Goal: Task Accomplishment & Management: Use online tool/utility

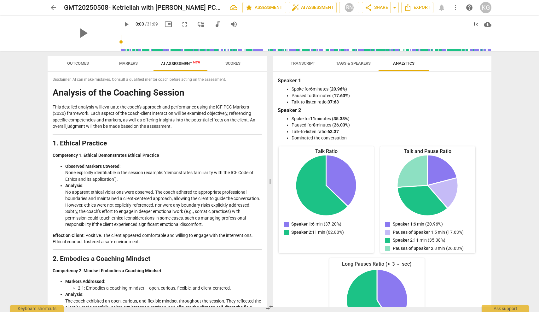
click at [55, 4] on span "arrow_back" at bounding box center [54, 8] width 8 height 8
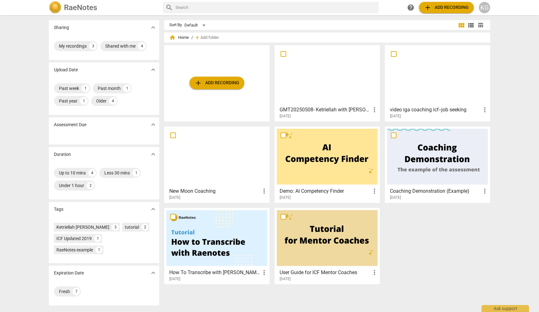
click at [439, 77] on div at bounding box center [437, 75] width 101 height 56
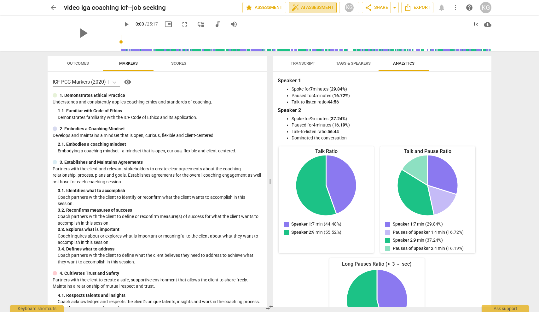
click at [302, 8] on span "auto_fix_high AI Assessment" at bounding box center [313, 8] width 42 height 8
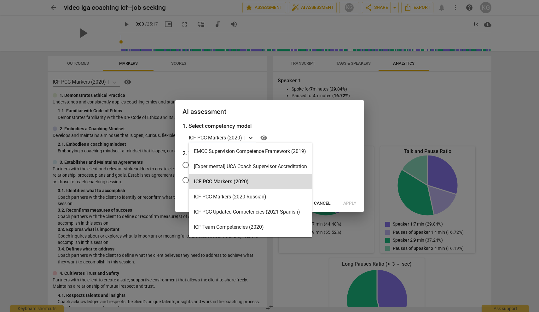
click at [250, 136] on icon at bounding box center [251, 138] width 6 height 6
click at [233, 183] on div "ICF PCC Markers (2020)" at bounding box center [250, 181] width 123 height 15
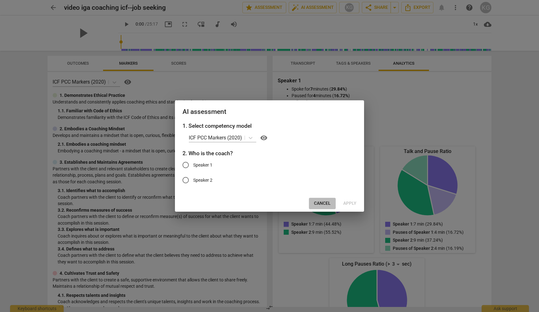
click at [327, 200] on span "Cancel" at bounding box center [322, 203] width 17 height 6
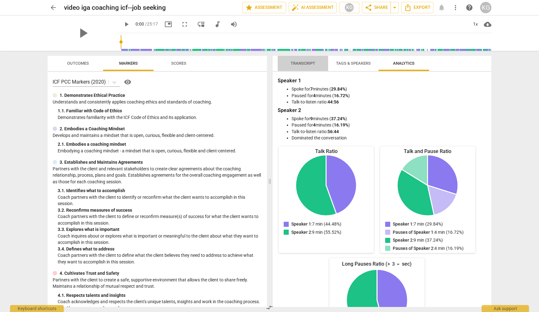
click at [311, 60] on span "Transcript" at bounding box center [303, 63] width 40 height 9
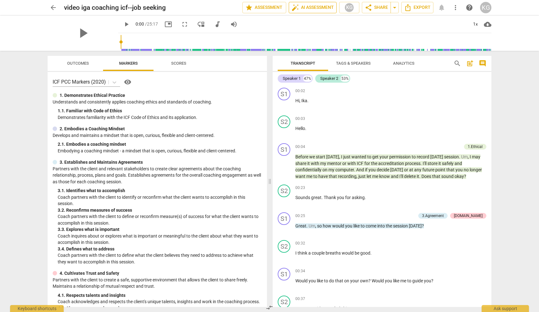
click at [315, 7] on span "auto_fix_high AI Assessment" at bounding box center [313, 8] width 42 height 8
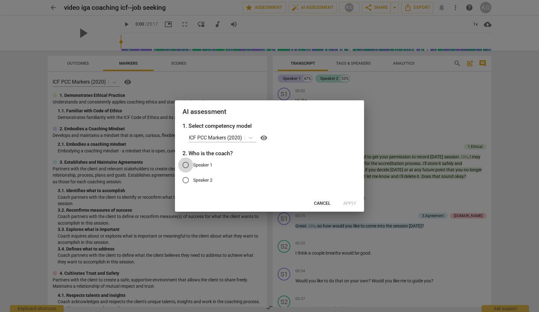
click at [186, 168] on input "Speaker 1" at bounding box center [185, 164] width 15 height 15
radio input "true"
click at [348, 202] on span "Apply" at bounding box center [350, 203] width 13 height 6
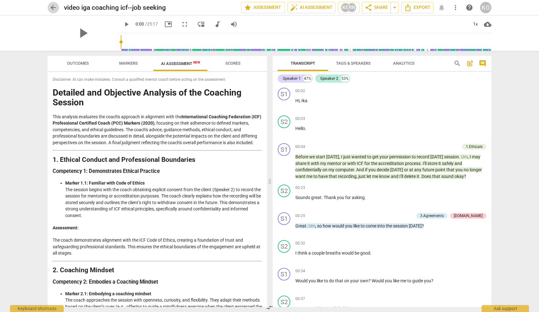
click at [52, 6] on span "arrow_back" at bounding box center [54, 8] width 8 height 8
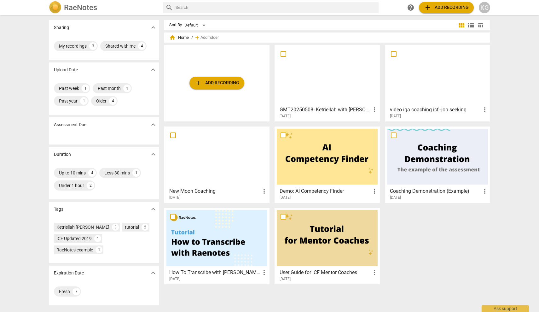
click at [336, 78] on div at bounding box center [327, 75] width 101 height 56
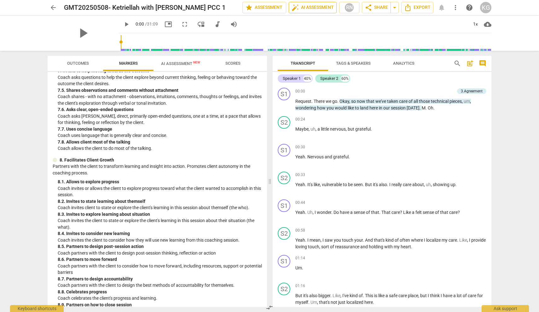
click at [310, 7] on span "auto_fix_high AI Assessment" at bounding box center [313, 8] width 42 height 8
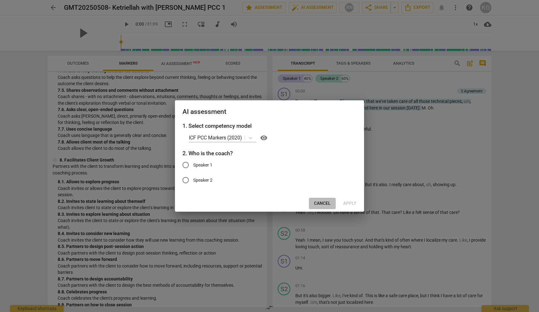
click at [328, 203] on span "Cancel" at bounding box center [322, 203] width 17 height 6
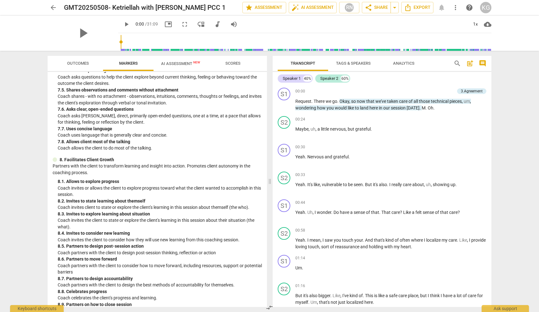
scroll to position [603, 0]
click at [188, 65] on span "AI Assessment New" at bounding box center [180, 63] width 39 height 5
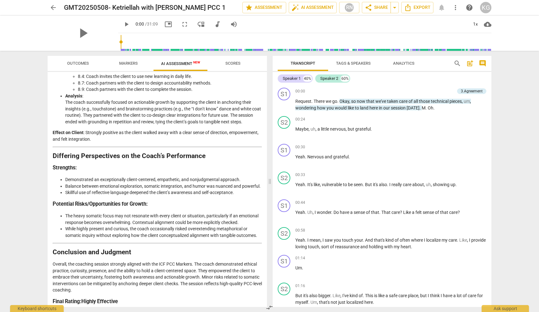
scroll to position [0, 0]
click at [53, 9] on span "arrow_back" at bounding box center [54, 8] width 8 height 8
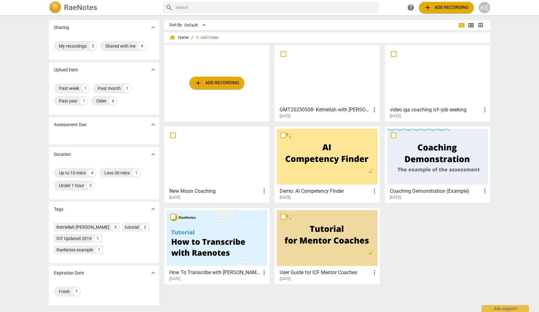
click at [416, 80] on div at bounding box center [437, 75] width 101 height 56
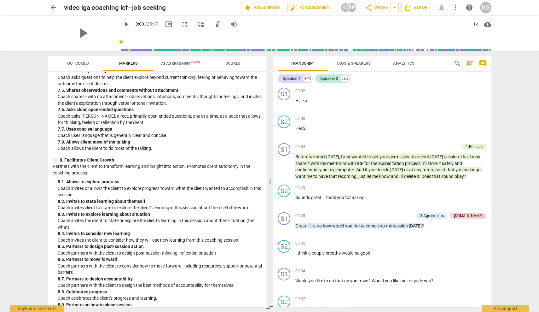
click at [183, 68] on span "AI Assessment New" at bounding box center [181, 63] width 54 height 9
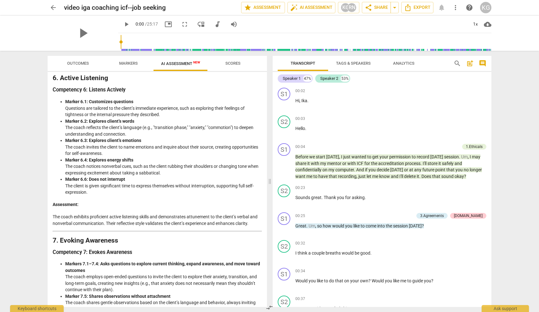
scroll to position [721, 0]
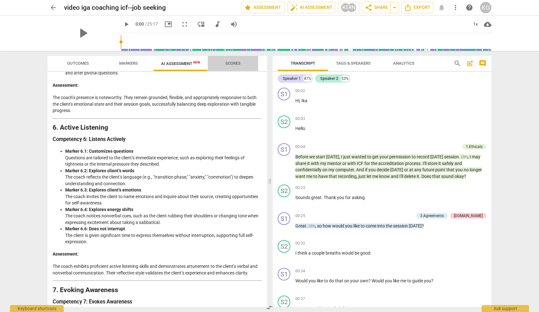
click at [236, 63] on span "Scores" at bounding box center [233, 63] width 15 height 5
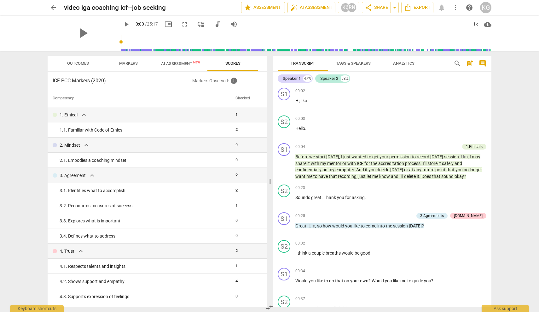
scroll to position [0, 0]
click at [76, 64] on span "Outcomes" at bounding box center [78, 63] width 22 height 5
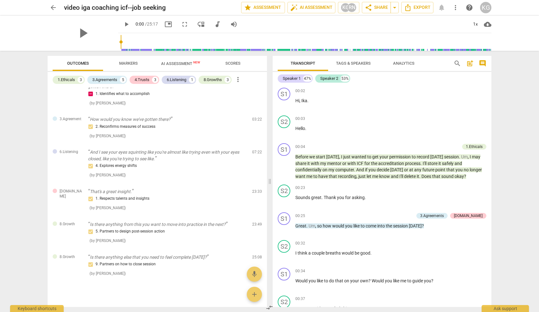
scroll to position [327, 0]
click at [129, 63] on span "Markers" at bounding box center [128, 63] width 19 height 5
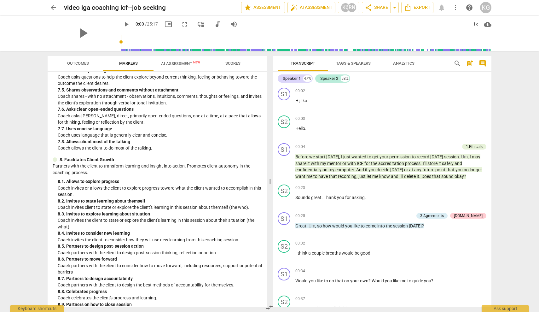
scroll to position [603, 0]
click at [189, 60] on span "AI Assessment New" at bounding box center [181, 63] width 54 height 9
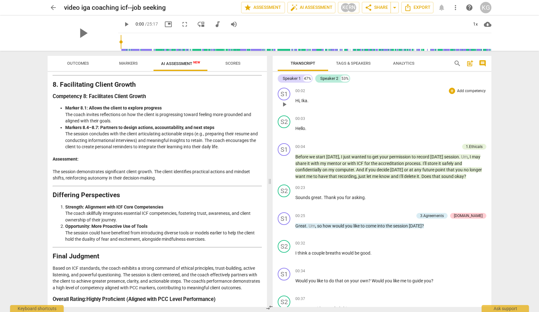
scroll to position [0, 0]
click at [378, 6] on span "share Share" at bounding box center [376, 8] width 23 height 8
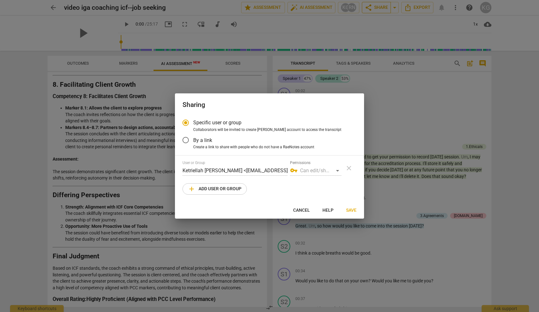
radio input "false"
click at [188, 139] on input "By a link" at bounding box center [185, 140] width 15 height 15
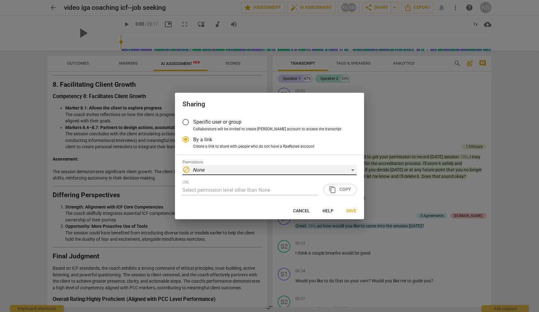
click at [195, 170] on em "None" at bounding box center [199, 170] width 12 height 6
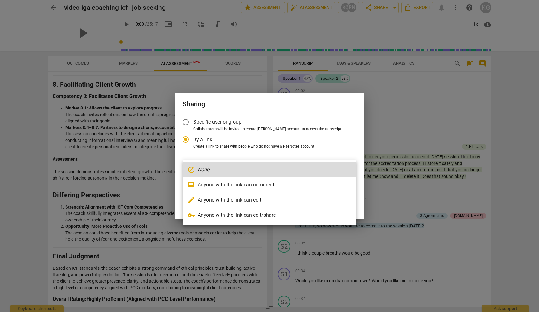
click at [202, 186] on li "comment Anyone with the link can comment" at bounding box center [270, 184] width 174 height 15
radio input "false"
type input "[URL][DOMAIN_NAME]"
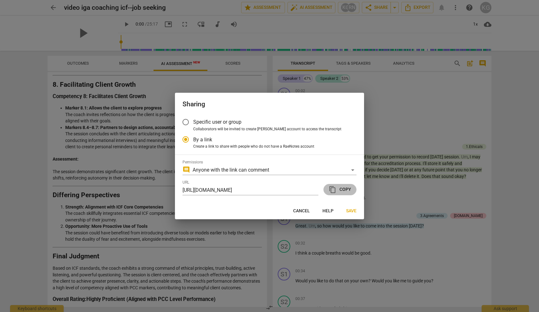
click at [345, 189] on span "content_copy Copy" at bounding box center [340, 190] width 22 height 8
click at [300, 209] on span "Cancel" at bounding box center [301, 211] width 17 height 6
radio input "false"
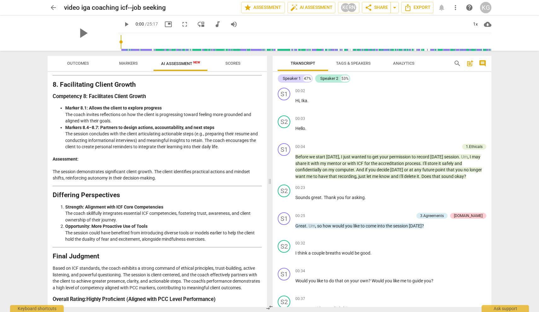
click at [6, 173] on div "arrow_back video iga coaching icf--job seeking edit star Assessment auto_fix_hi…" at bounding box center [269, 156] width 539 height 312
click at [54, 8] on span "arrow_back" at bounding box center [54, 8] width 8 height 8
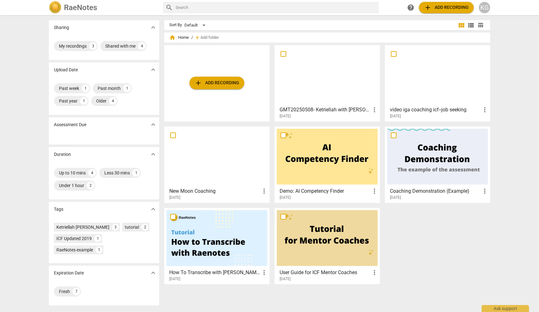
click at [432, 6] on span "add" at bounding box center [428, 8] width 8 height 8
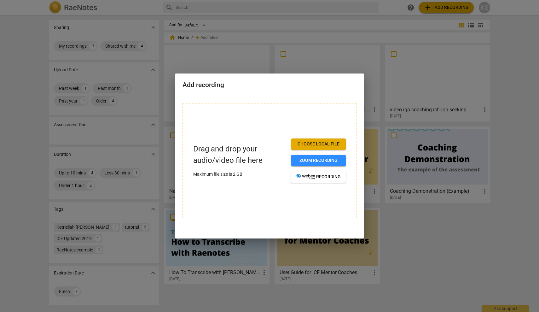
click at [315, 143] on span "Choose local file" at bounding box center [319, 144] width 44 height 6
click at [323, 144] on span "Choose local file" at bounding box center [319, 144] width 44 height 6
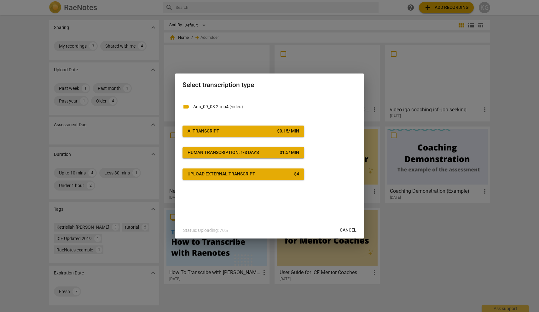
click at [221, 130] on span "AI Transcript $ 0.15 / min" at bounding box center [244, 131] width 112 height 6
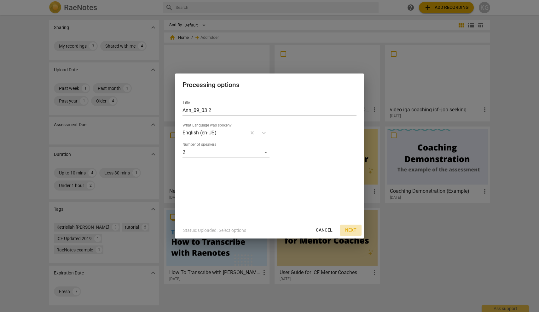
click at [352, 229] on span "Next" at bounding box center [350, 230] width 11 height 6
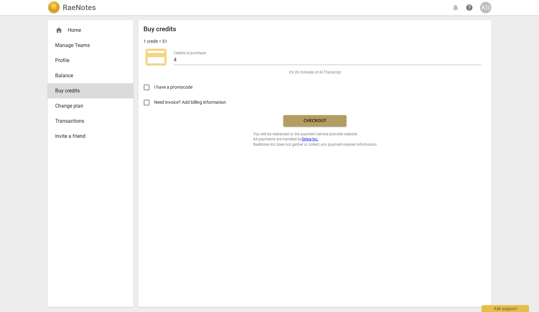
click at [320, 122] on span "Checkout" at bounding box center [315, 121] width 53 height 6
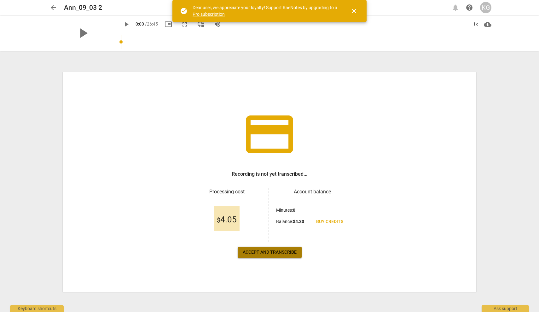
click at [277, 254] on span "Accept and transcribe" at bounding box center [270, 252] width 54 height 6
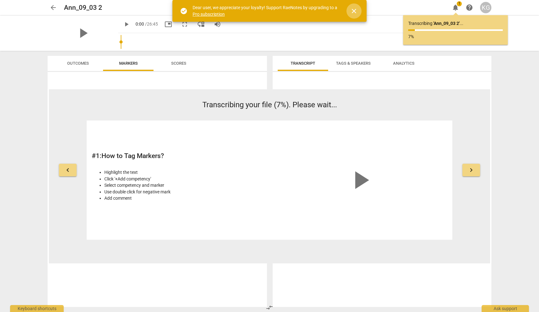
click at [356, 9] on span "close" at bounding box center [355, 11] width 8 height 8
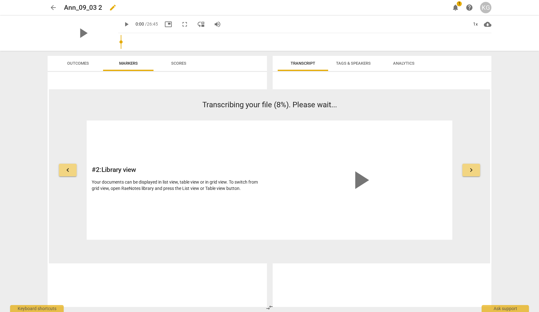
click at [113, 5] on span "edit" at bounding box center [113, 8] width 8 height 8
click at [65, 6] on input "Ann_09_03 2" at bounding box center [243, 8] width 358 height 12
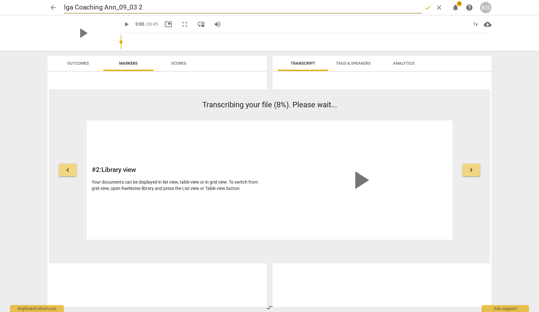
click at [165, 8] on input "Iga Coaching Ann_09_03 2" at bounding box center [243, 8] width 358 height 12
type input "Iga Coaching Ann_09_03 2"
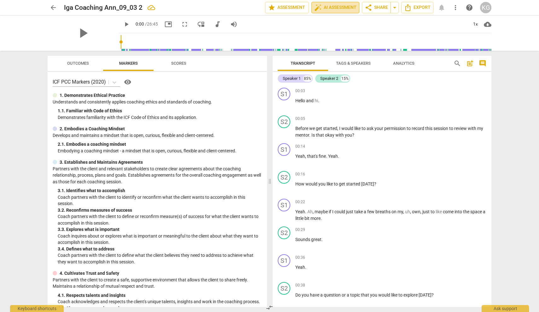
click at [321, 6] on span "auto_fix_high AI Assessment" at bounding box center [336, 8] width 42 height 8
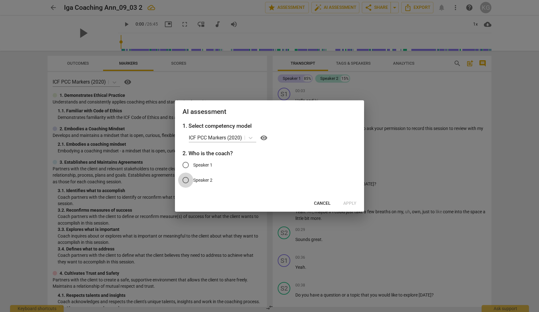
click at [187, 181] on input "Speaker 2" at bounding box center [185, 180] width 15 height 15
radio input "true"
click at [346, 202] on span "Apply" at bounding box center [350, 203] width 13 height 6
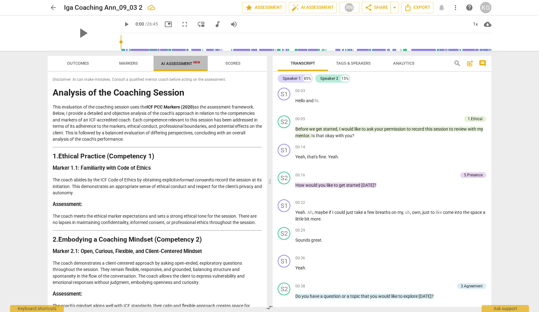
click at [188, 64] on span "AI Assessment New" at bounding box center [180, 63] width 39 height 5
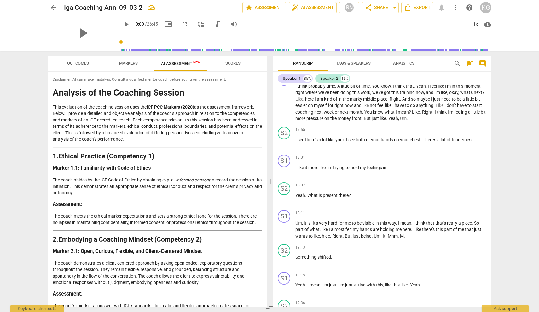
scroll to position [2256, 0]
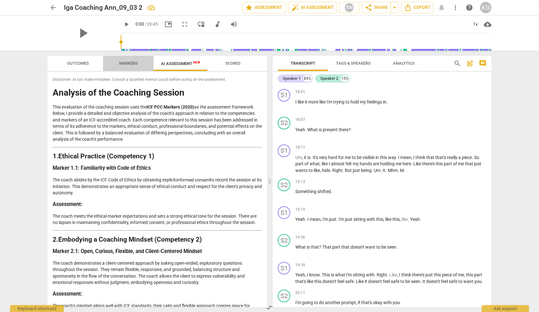
click at [132, 62] on span "Markers" at bounding box center [128, 63] width 19 height 5
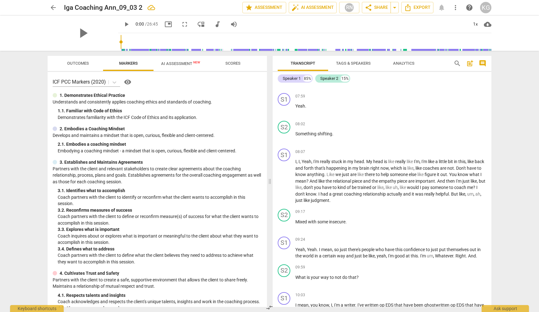
scroll to position [1069, 0]
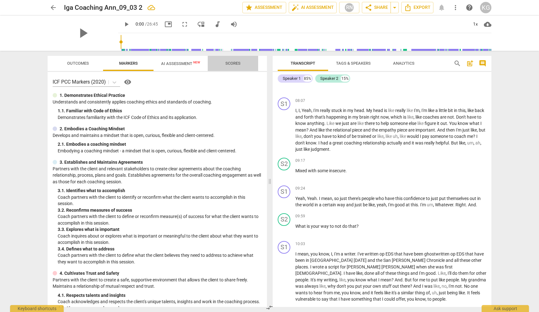
click at [236, 63] on span "Scores" at bounding box center [233, 63] width 15 height 5
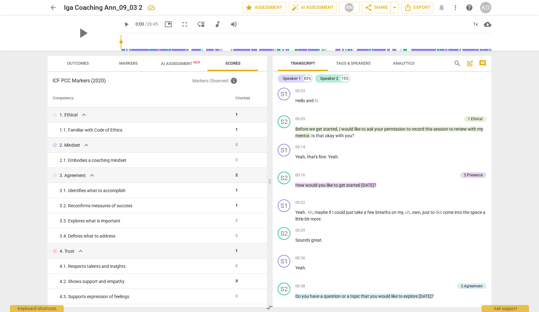
scroll to position [0, 0]
click at [173, 60] on span "AI Assessment New" at bounding box center [181, 63] width 54 height 9
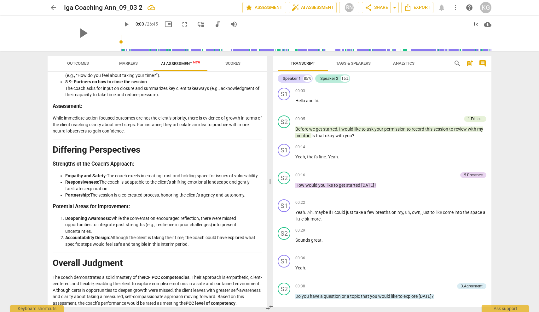
scroll to position [984, 0]
click at [52, 9] on span "arrow_back" at bounding box center [54, 8] width 8 height 8
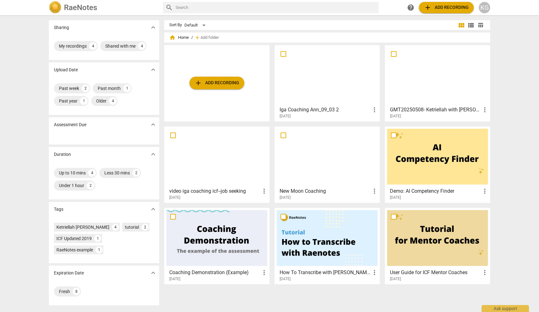
click at [323, 154] on div at bounding box center [327, 157] width 101 height 56
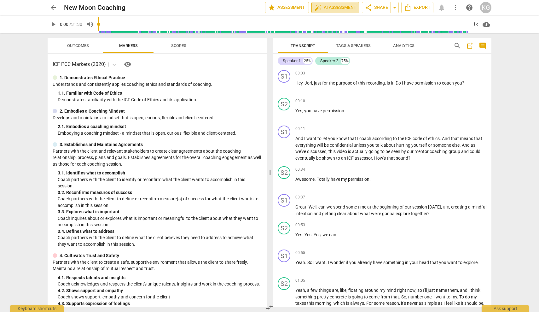
click at [325, 7] on span "auto_fix_high AI Assessment" at bounding box center [336, 8] width 42 height 8
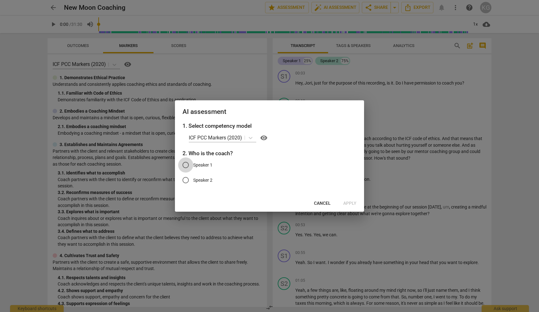
click at [186, 163] on input "Speaker 1" at bounding box center [185, 164] width 15 height 15
radio input "true"
click at [350, 201] on span "Apply" at bounding box center [350, 203] width 13 height 6
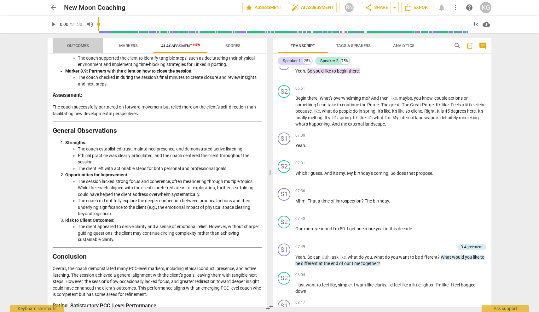
click at [81, 44] on span "Outcomes" at bounding box center [78, 45] width 22 height 5
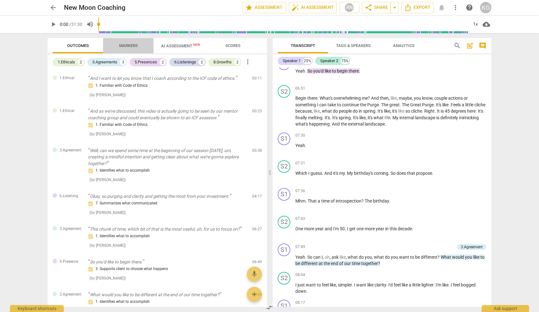
click at [126, 46] on span "Markers" at bounding box center [128, 45] width 19 height 5
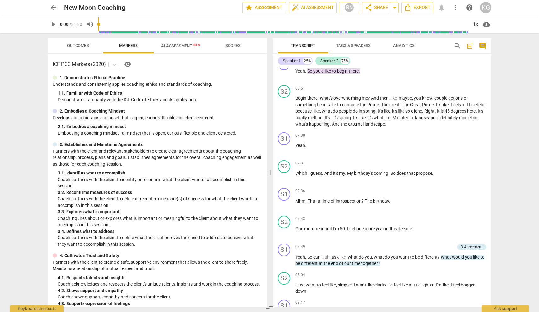
click at [175, 49] on span "AI Assessment New" at bounding box center [181, 45] width 54 height 9
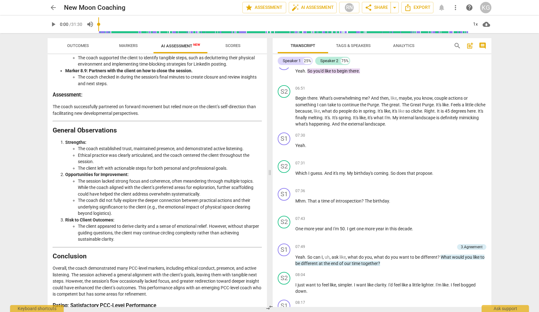
scroll to position [875, 0]
click at [319, 8] on span "auto_fix_high AI Assessment" at bounding box center [313, 8] width 42 height 8
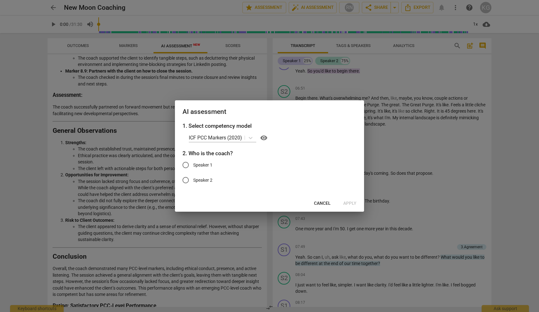
click at [35, 13] on div at bounding box center [269, 156] width 539 height 312
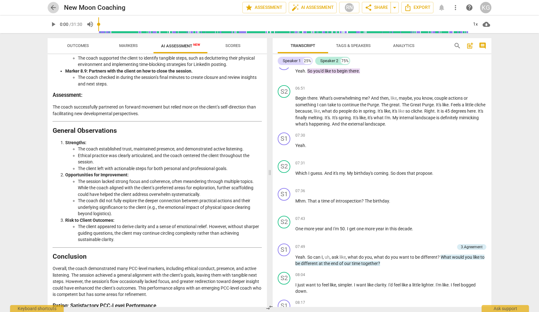
click at [52, 7] on span "arrow_back" at bounding box center [54, 8] width 8 height 8
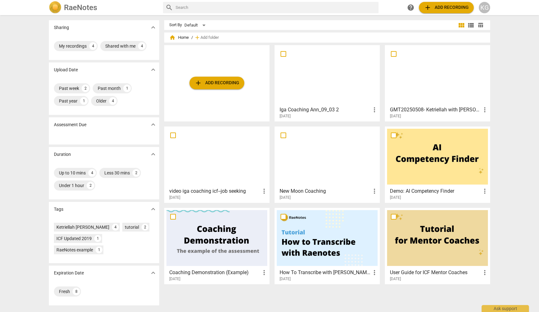
click at [55, 7] on img at bounding box center [55, 7] width 13 height 13
click at [432, 162] on div at bounding box center [437, 157] width 101 height 56
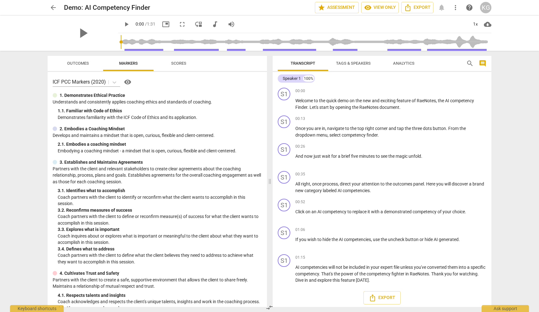
click at [50, 6] on span "arrow_back" at bounding box center [54, 8] width 8 height 8
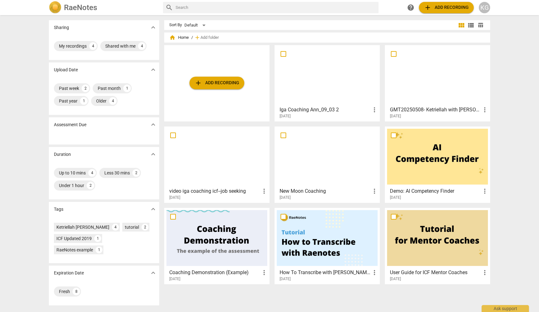
click at [58, 10] on img at bounding box center [55, 7] width 13 height 13
click at [79, 9] on h2 "RaeNotes" at bounding box center [80, 7] width 33 height 9
click at [308, 81] on div at bounding box center [327, 75] width 101 height 56
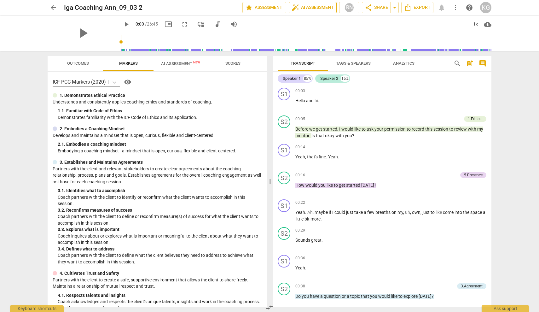
click at [302, 8] on span "auto_fix_high AI Assessment" at bounding box center [313, 8] width 42 height 8
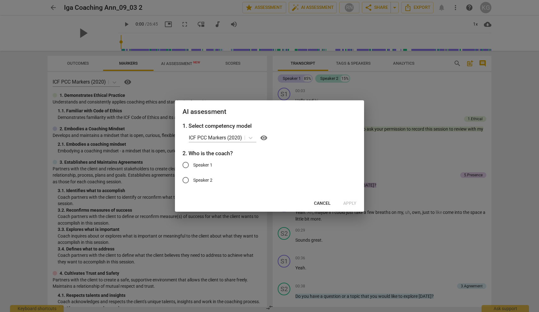
click at [322, 203] on span "Cancel" at bounding box center [322, 203] width 17 height 6
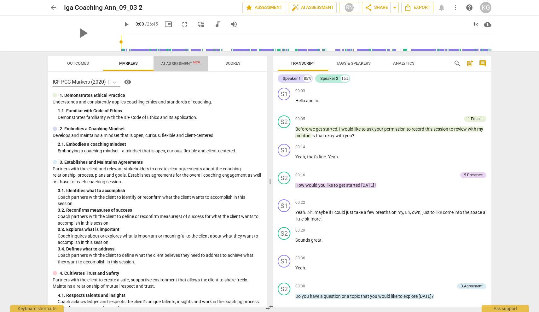
click at [182, 62] on span "AI Assessment New" at bounding box center [180, 63] width 39 height 5
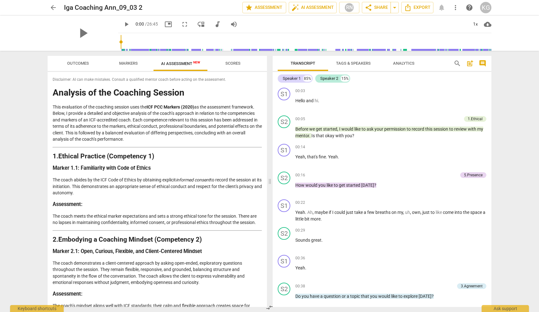
click at [54, 8] on span "arrow_back" at bounding box center [54, 8] width 8 height 8
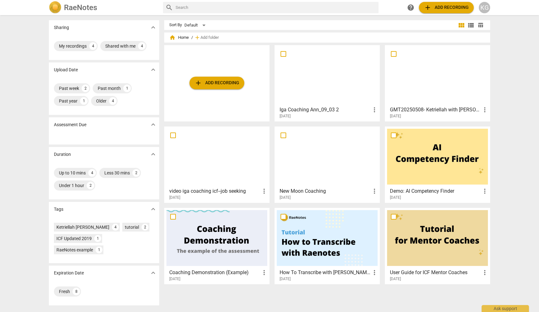
click at [216, 148] on div at bounding box center [217, 157] width 101 height 56
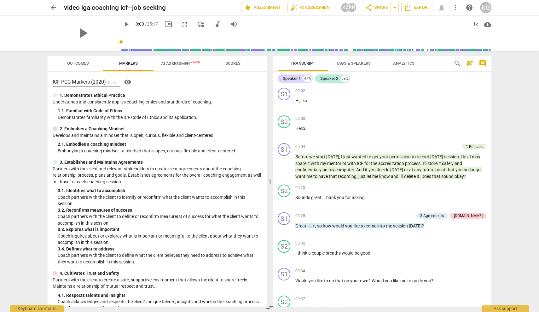
click at [189, 63] on span "AI Assessment New" at bounding box center [180, 63] width 39 height 5
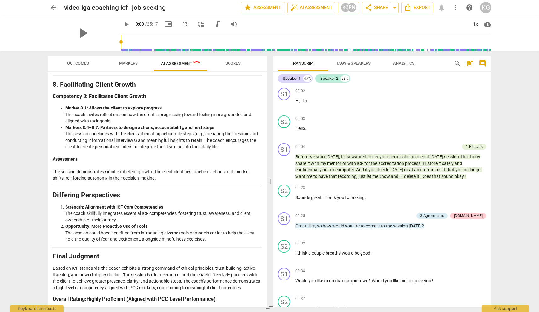
click at [53, 3] on button "arrow_back" at bounding box center [53, 7] width 11 height 11
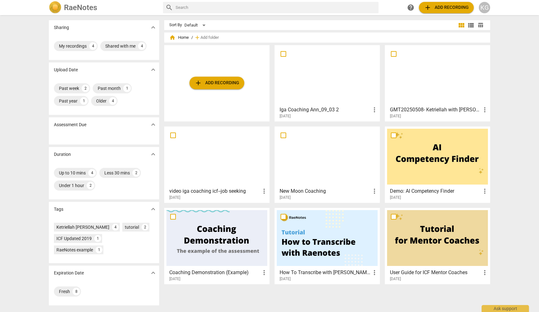
click at [453, 76] on div at bounding box center [437, 75] width 101 height 56
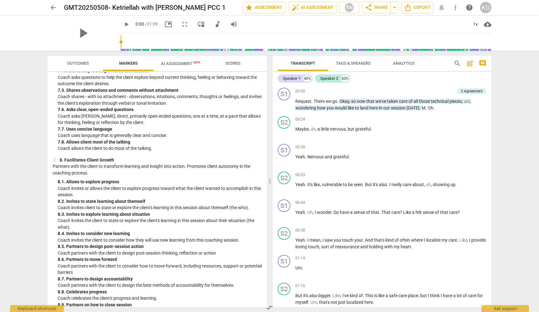
click at [173, 65] on span "AI Assessment New" at bounding box center [180, 63] width 39 height 5
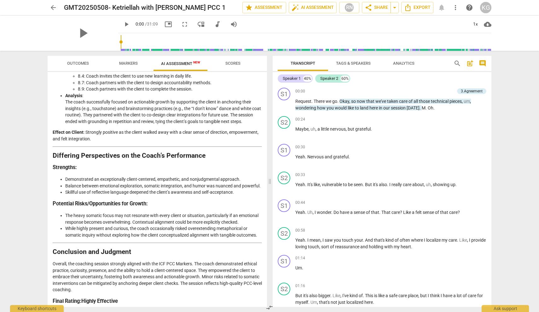
scroll to position [969, 0]
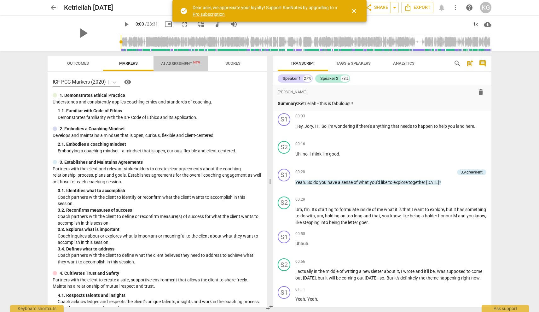
click at [185, 62] on span "AI Assessment New" at bounding box center [180, 63] width 39 height 5
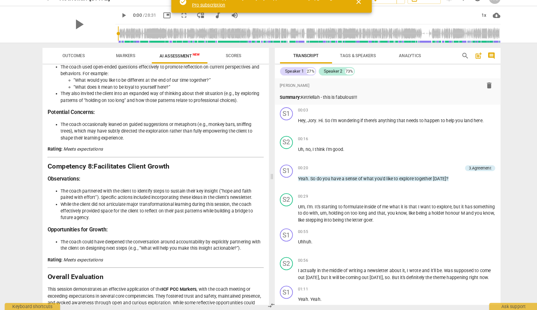
scroll to position [858, 0]
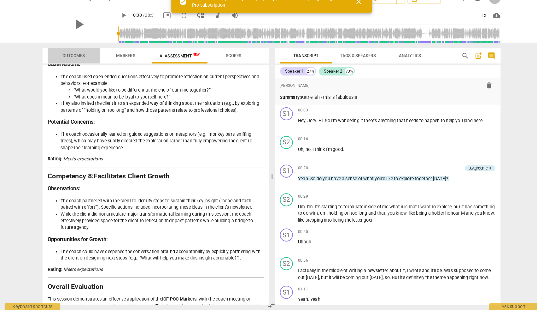
click at [75, 61] on span "Outcomes" at bounding box center [77, 63] width 22 height 5
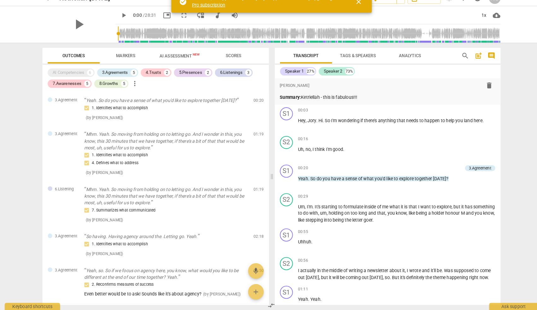
click at [222, 59] on span "Scores" at bounding box center [232, 63] width 30 height 9
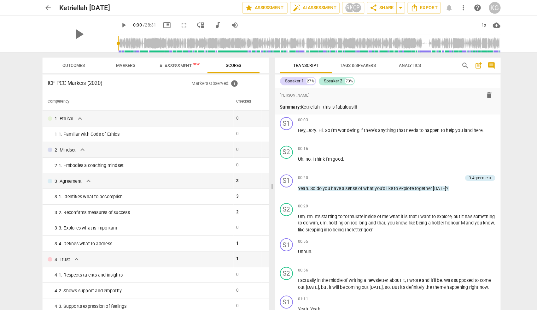
scroll to position [0, 0]
click at [181, 62] on span "AI Assessment New" at bounding box center [179, 63] width 39 height 5
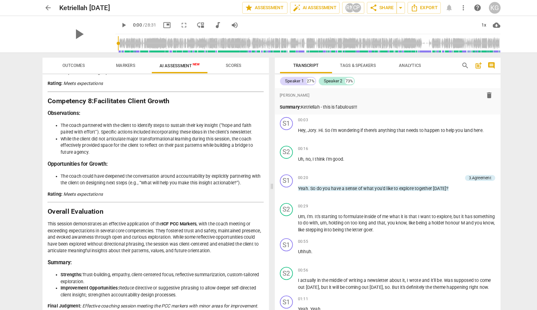
scroll to position [945, 0]
click at [88, 5] on h2 "Ketriellah 11 Sept" at bounding box center [87, 8] width 49 height 8
click at [120, 6] on span "edit" at bounding box center [123, 8] width 8 height 8
click at [87, 6] on input "Ketriellah 11 Sept" at bounding box center [138, 8] width 150 height 12
click at [145, 7] on input "Ketriellah w/Jory 9/11 Sept" at bounding box center [138, 8] width 150 height 12
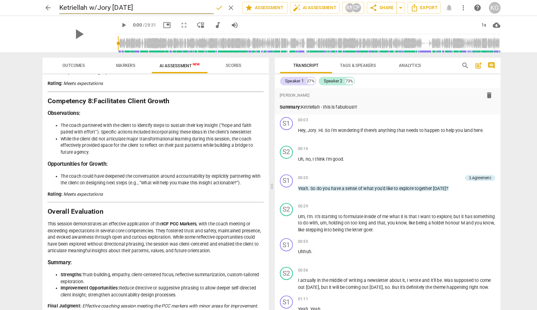
type input "Ketriellah w/Jory 9/11/25"
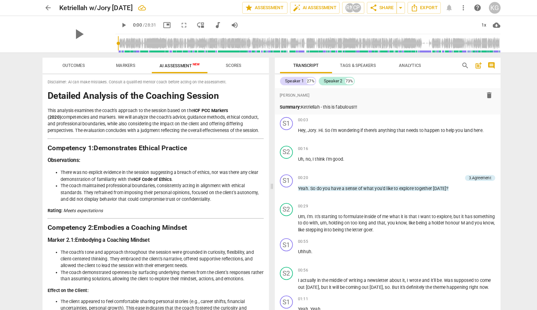
scroll to position [0, 0]
click at [49, 6] on span "arrow_back" at bounding box center [53, 8] width 8 height 8
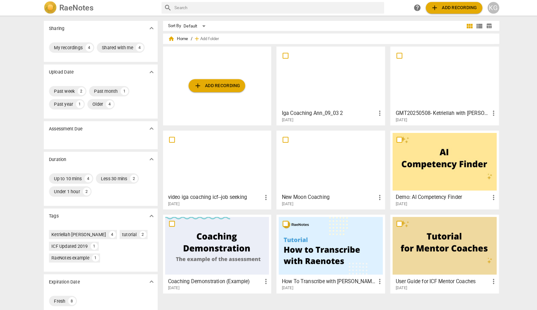
click at [418, 80] on div at bounding box center [436, 75] width 101 height 56
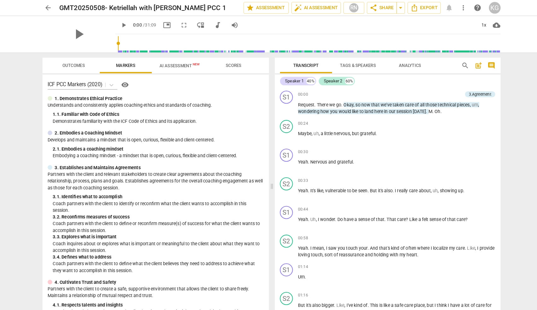
click at [173, 62] on span "AI Assessment New" at bounding box center [179, 63] width 39 height 5
